Goal: Find specific page/section

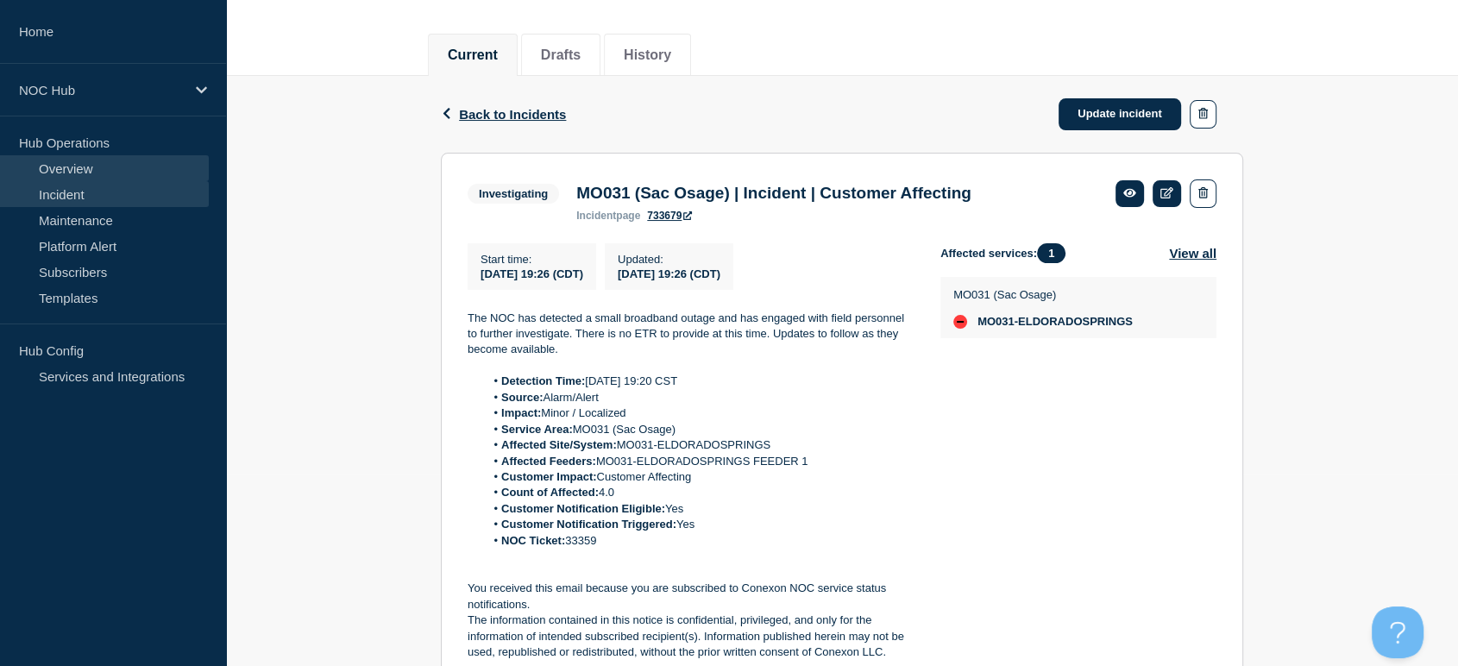
click at [62, 173] on link "Overview" at bounding box center [104, 168] width 209 height 26
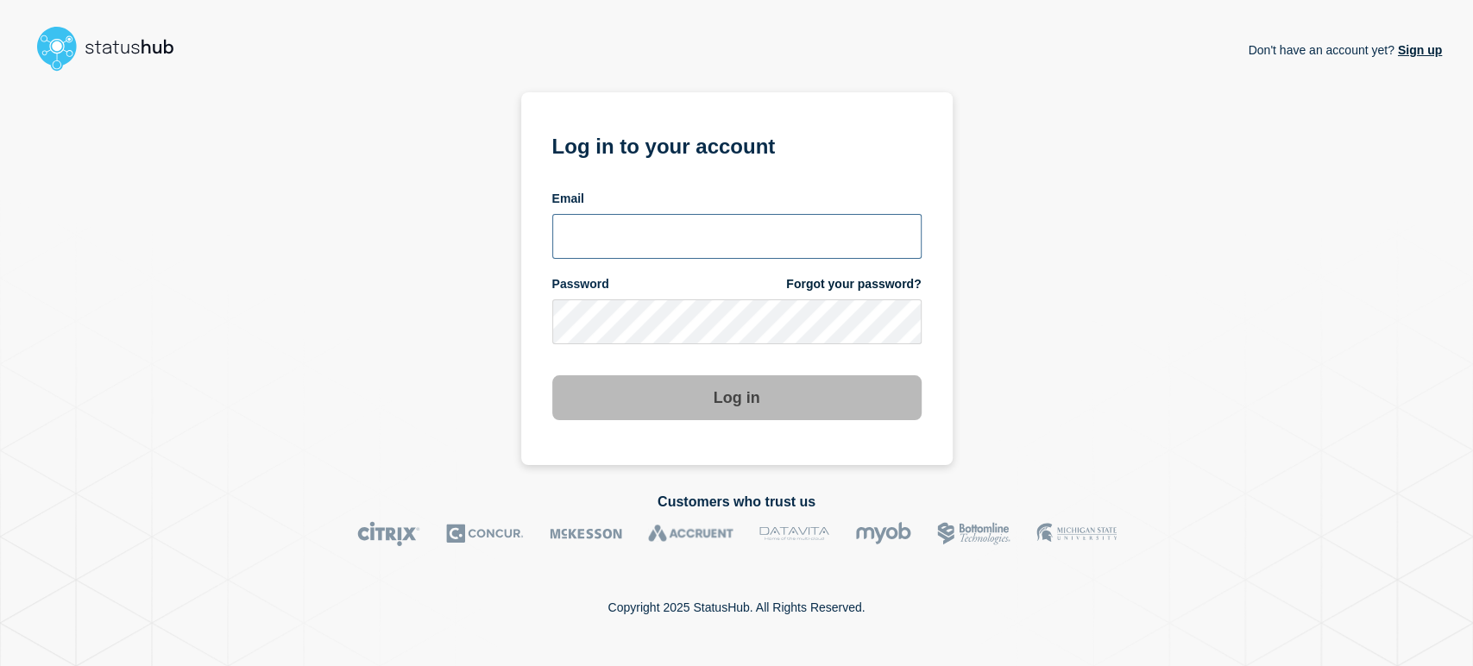
click at [609, 215] on input "email input" at bounding box center [736, 236] width 369 height 45
type input "sean.webb@conexon.us"
click at [552, 375] on button "Log in" at bounding box center [736, 397] width 369 height 45
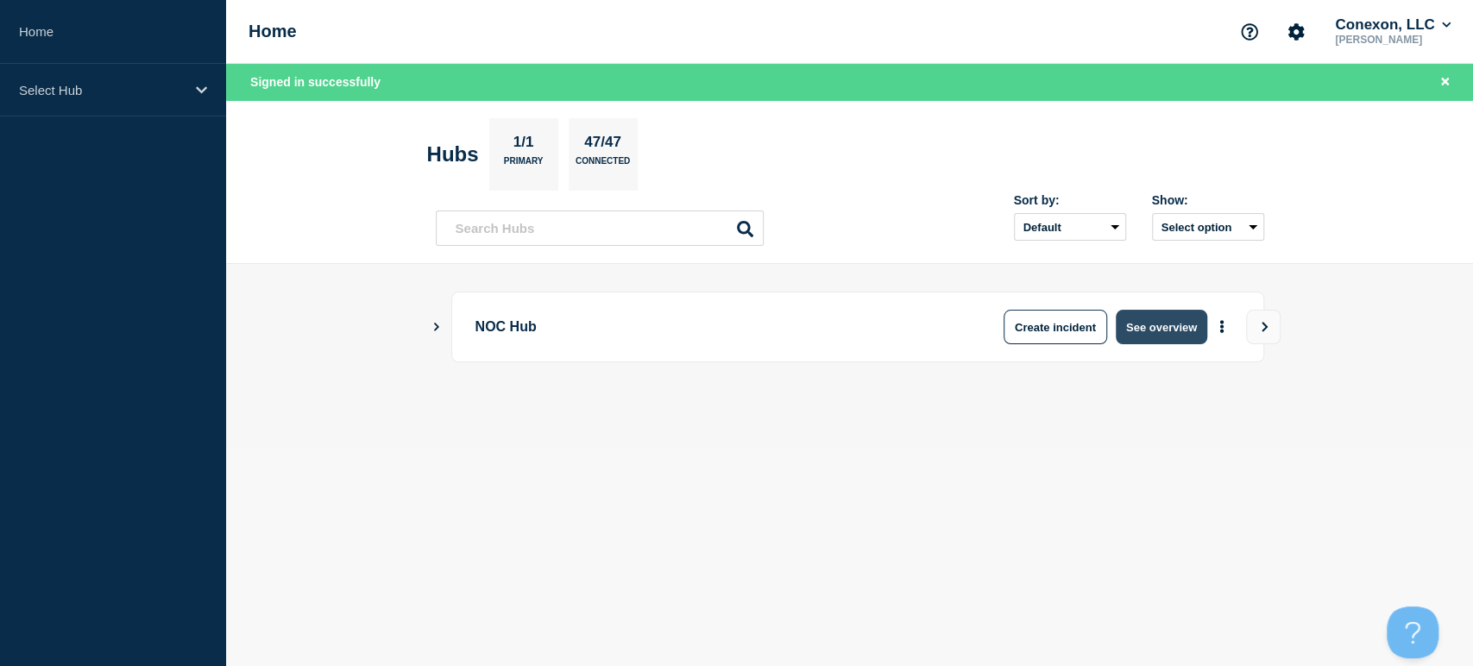
click at [1166, 310] on button "See overview" at bounding box center [1160, 327] width 91 height 35
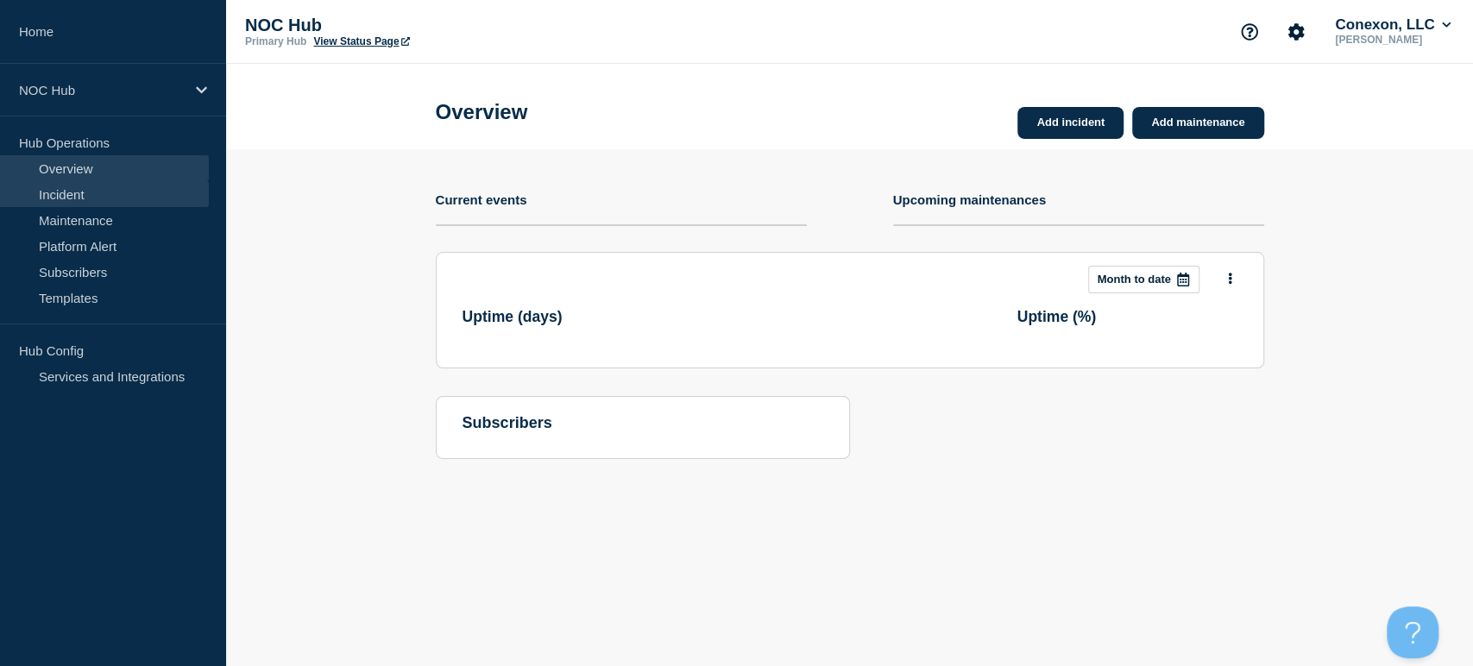
click at [49, 202] on link "Incident" at bounding box center [104, 194] width 209 height 26
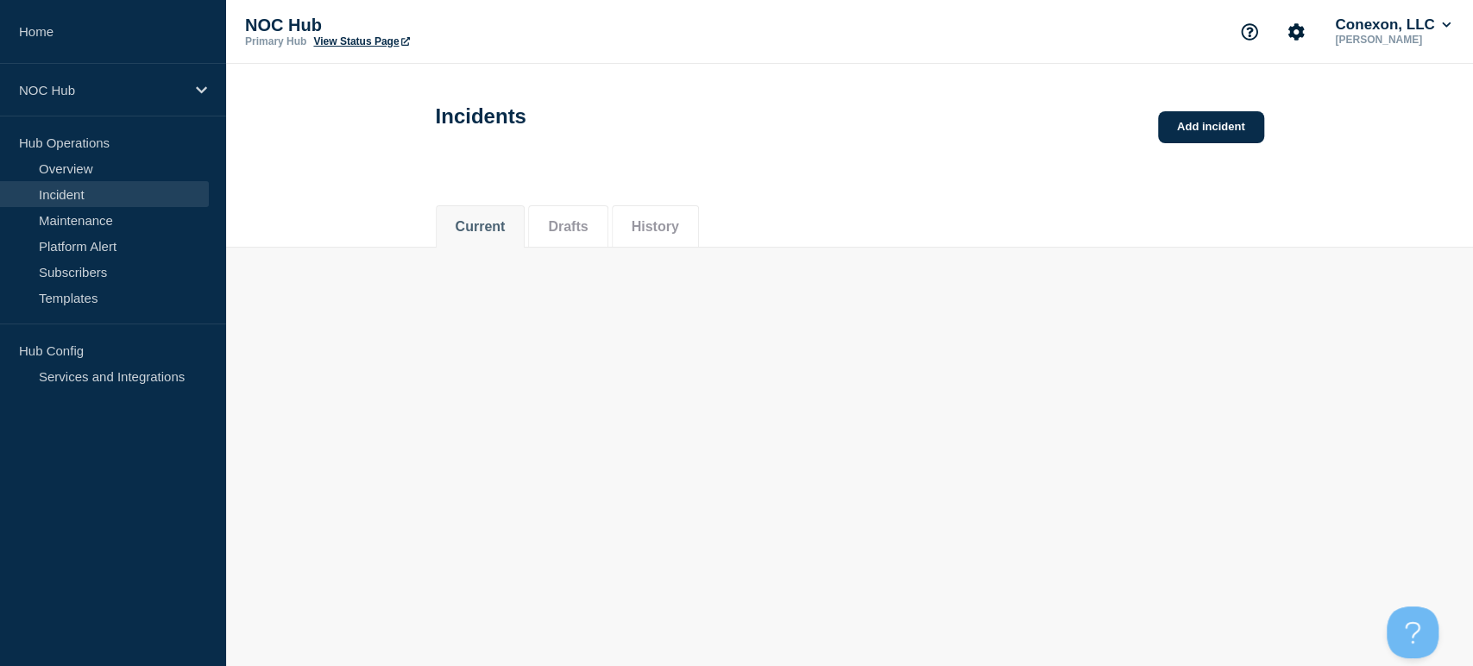
click at [49, 202] on link "Incident" at bounding box center [104, 194] width 209 height 26
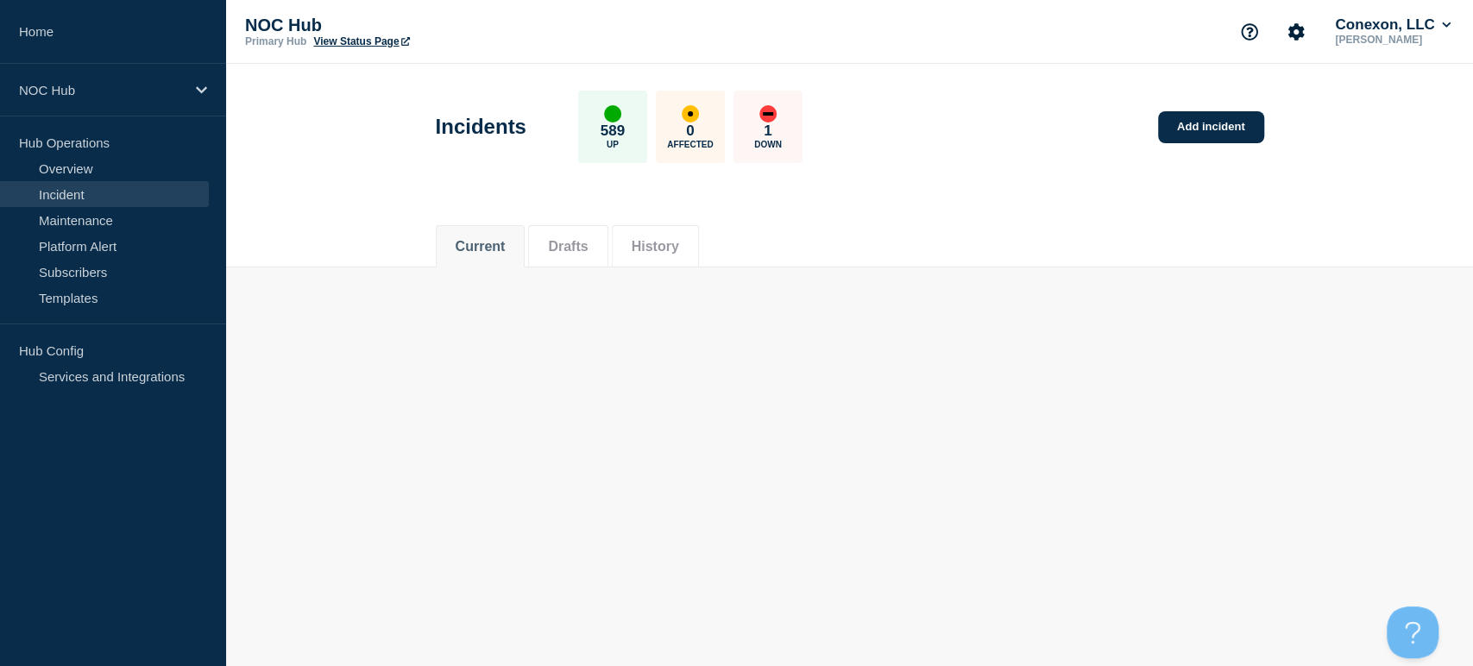
click at [137, 187] on link "Incident" at bounding box center [104, 194] width 209 height 26
